Goal: Navigation & Orientation: Find specific page/section

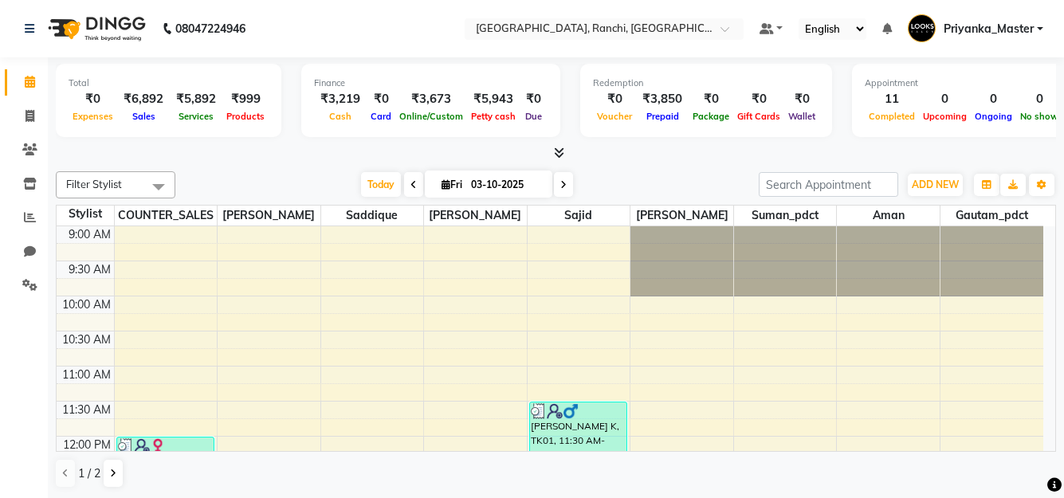
scroll to position [586, 0]
click at [557, 150] on icon at bounding box center [559, 153] width 10 height 12
